Goal: Navigation & Orientation: Find specific page/section

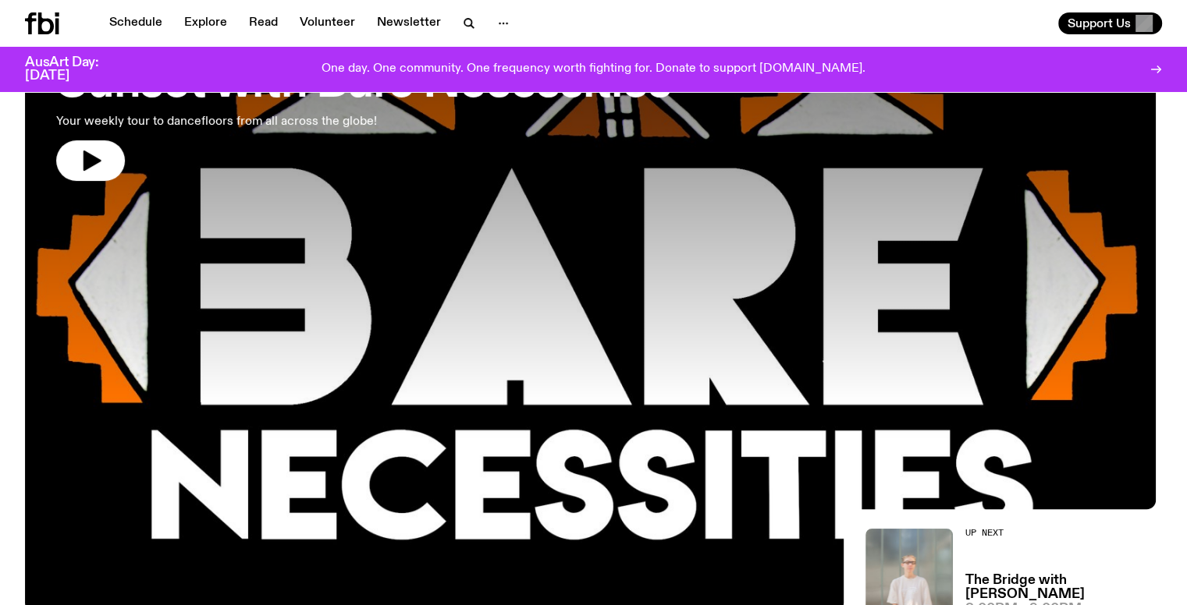
scroll to position [158, 0]
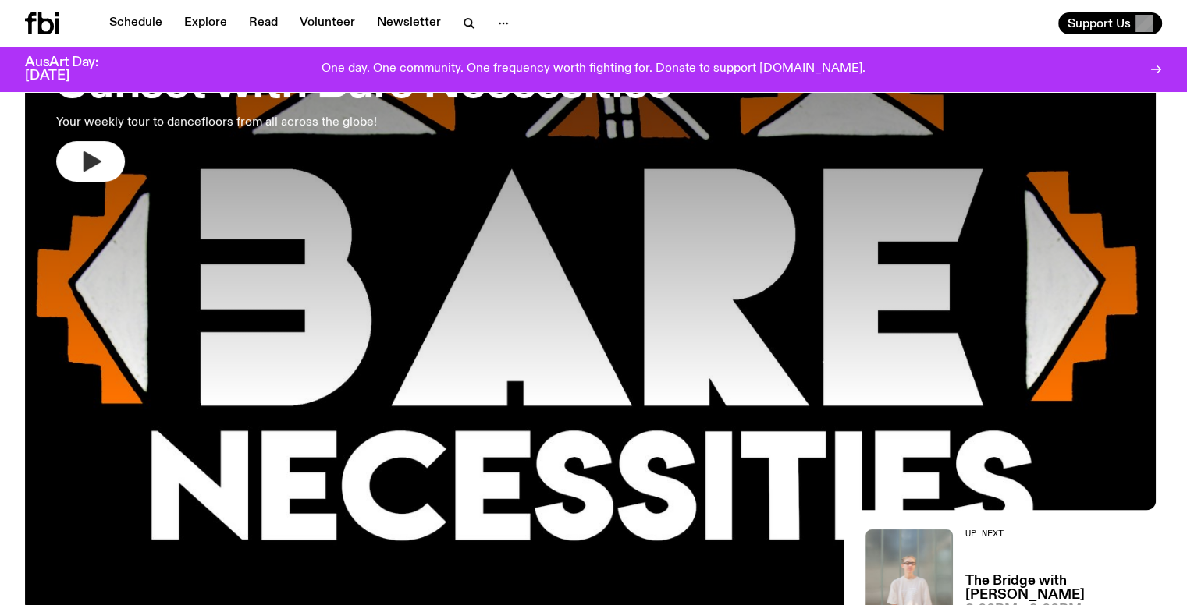
click at [112, 165] on button "button" at bounding box center [90, 161] width 69 height 41
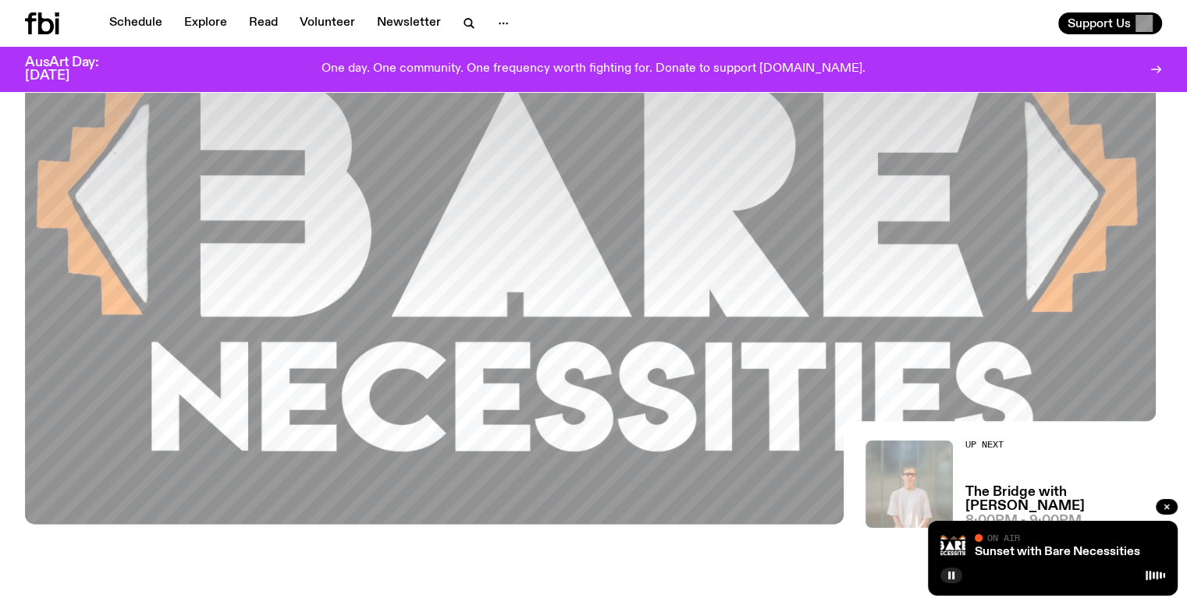
scroll to position [56, 0]
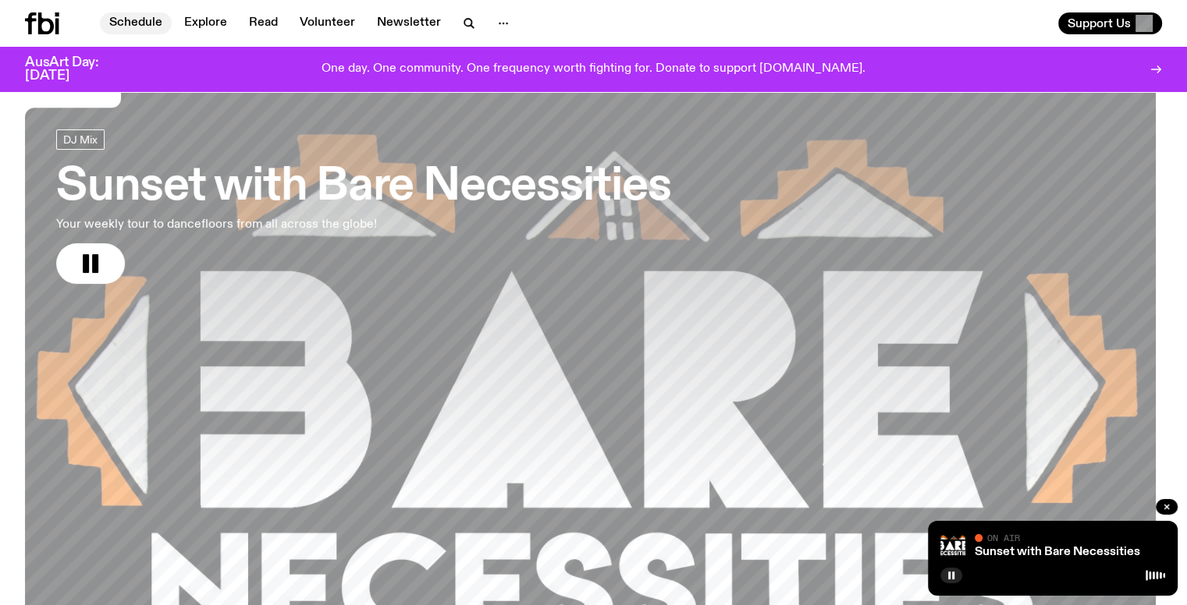
click at [122, 23] on link "Schedule" at bounding box center [136, 23] width 72 height 22
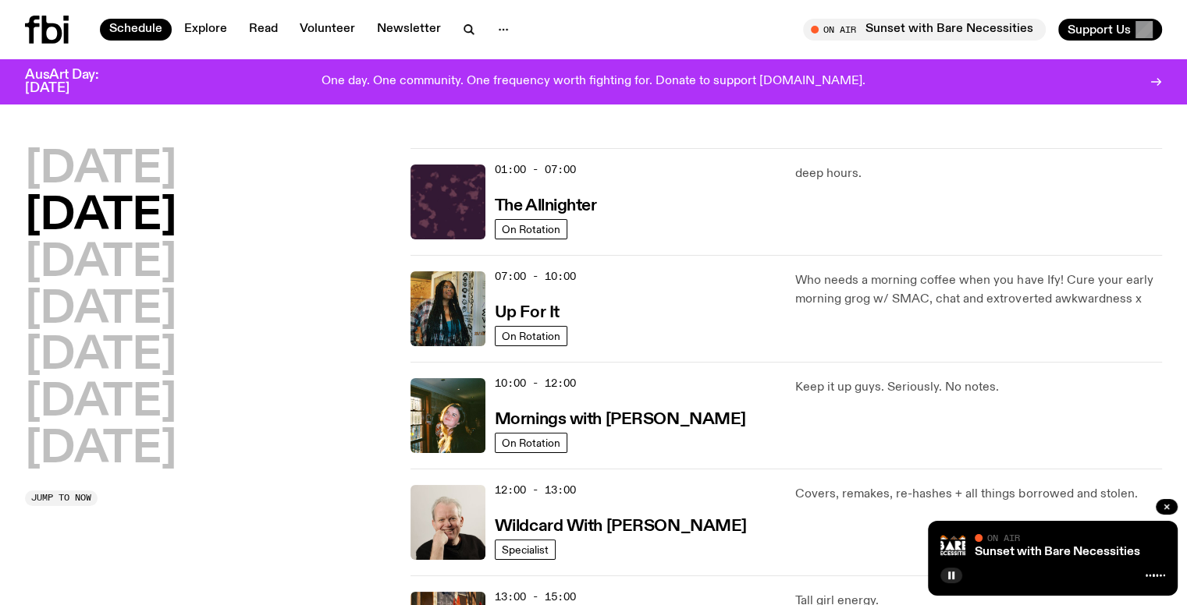
click at [56, 37] on icon at bounding box center [47, 30] width 44 height 28
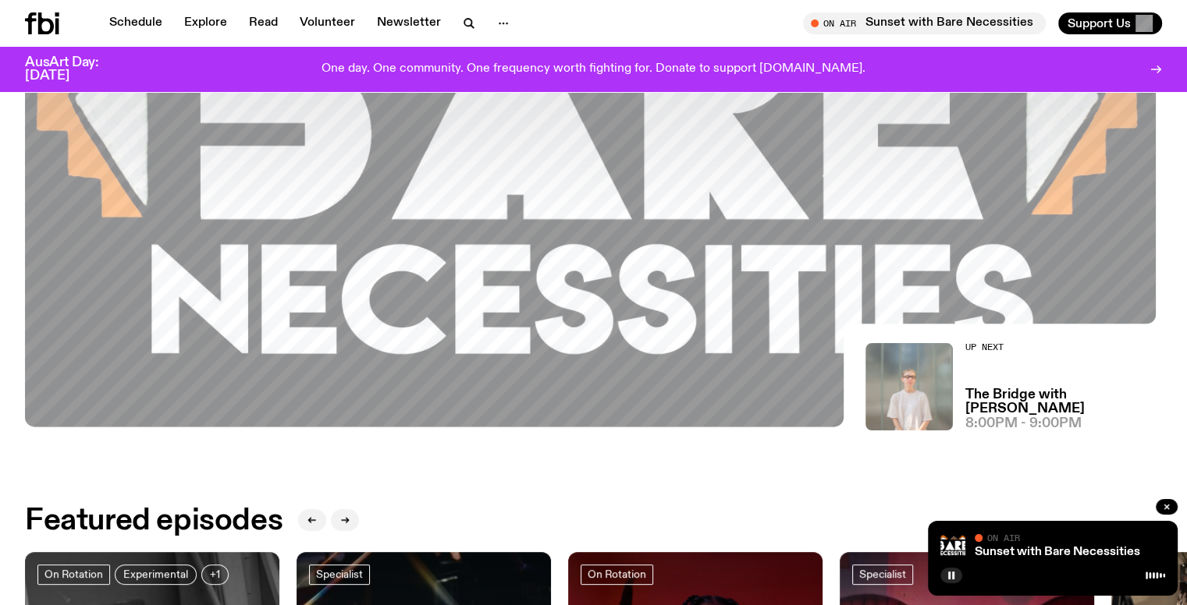
scroll to position [343, 0]
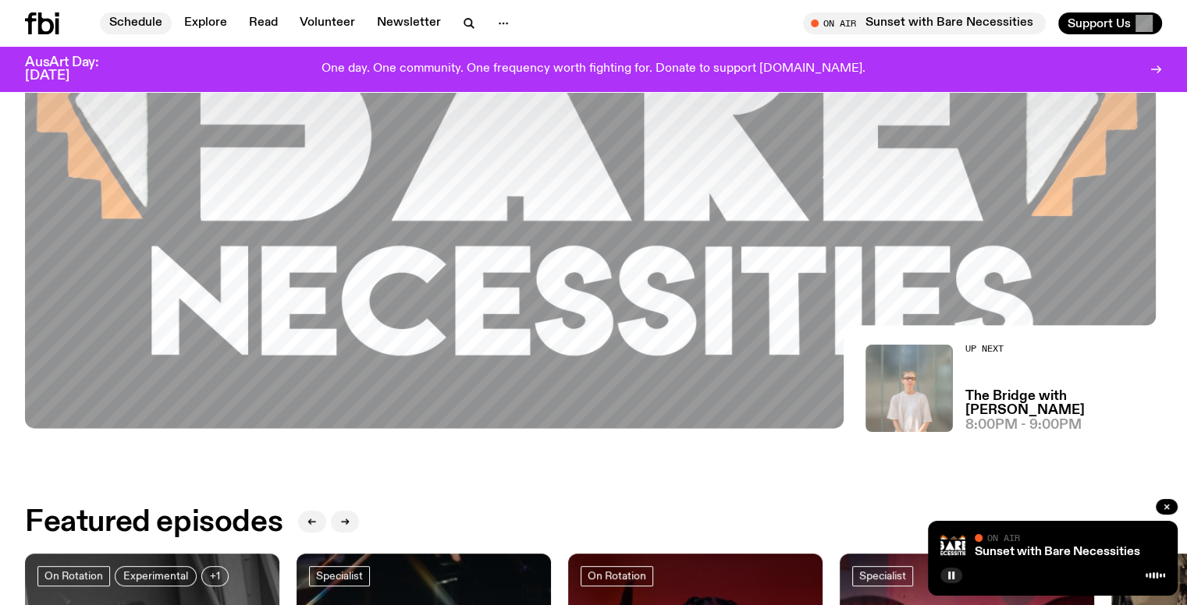
click at [148, 26] on link "Schedule" at bounding box center [136, 23] width 72 height 22
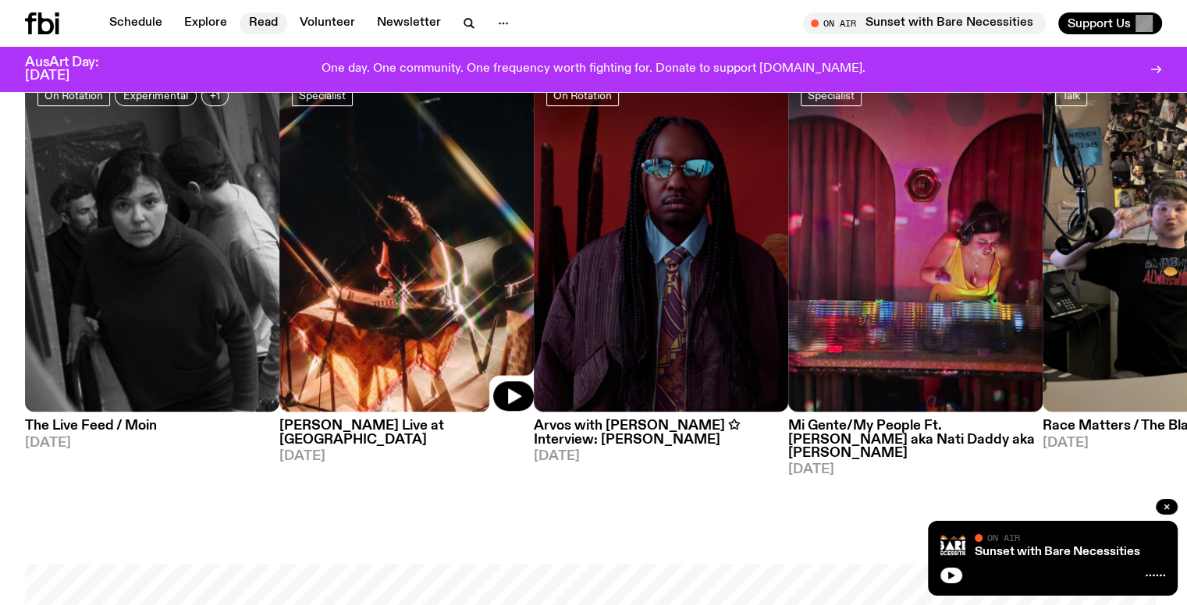
scroll to position [373, 0]
